Goal: Transaction & Acquisition: Purchase product/service

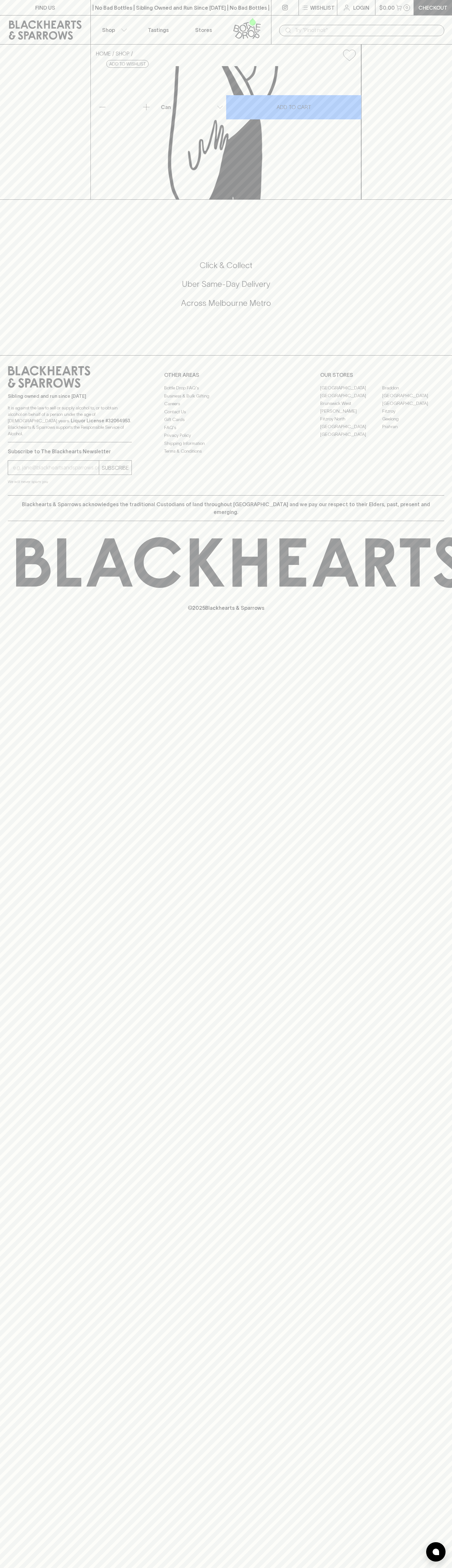
click at [289, 32] on icon at bounding box center [288, 30] width 5 height 5
click at [429, 40] on div "​" at bounding box center [361, 30] width 181 height 29
click at [258, 1567] on html "FIND US | No Bad Bottles | Sibling Owned and Run Since [DATE] | No Bad Bottles …" at bounding box center [226, 784] width 452 height 1568
click at [20, 1088] on div "FIND US | No Bad Bottles | Sibling Owned and Run Since [DATE] | No Bad Bottles …" at bounding box center [226, 784] width 452 height 1568
